Goal: Task Accomplishment & Management: Manage account settings

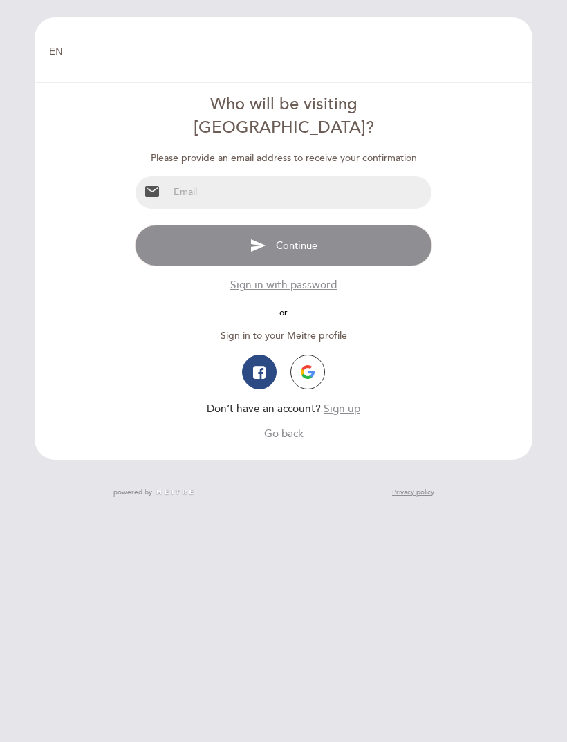
click at [355, 176] on input "email" at bounding box center [300, 192] width 262 height 32
type input "[EMAIL_ADDRESS][DOMAIN_NAME]"
click at [283, 225] on button "send Continue" at bounding box center [283, 245] width 297 height 41
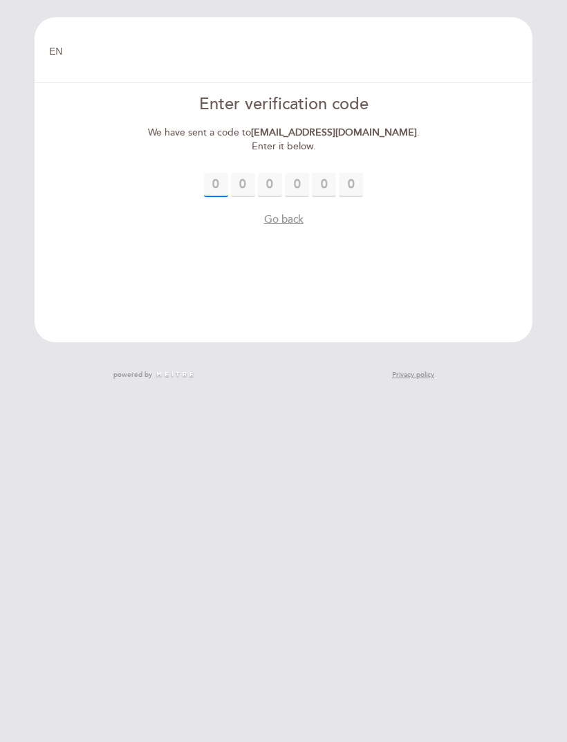
click at [221, 173] on input "text" at bounding box center [216, 185] width 24 height 24
type input "4"
type input "2"
type input "4"
type input "2"
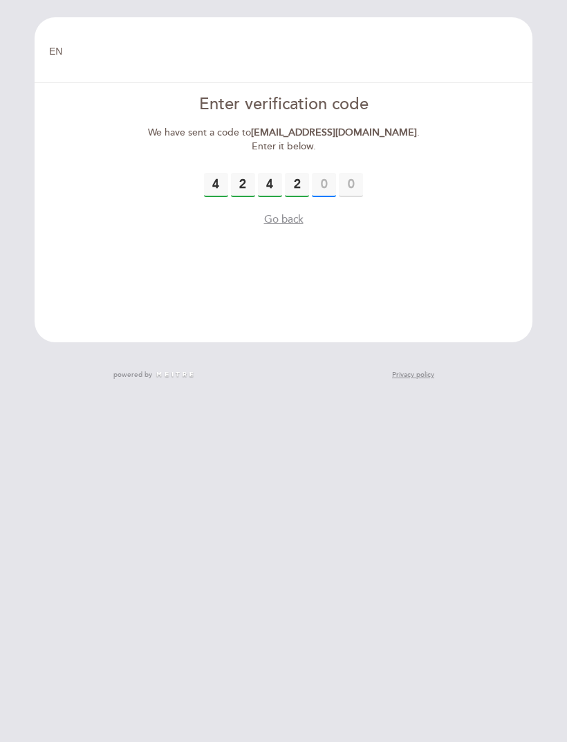
type input "3"
type input "0"
